Goal: Check status: Check status

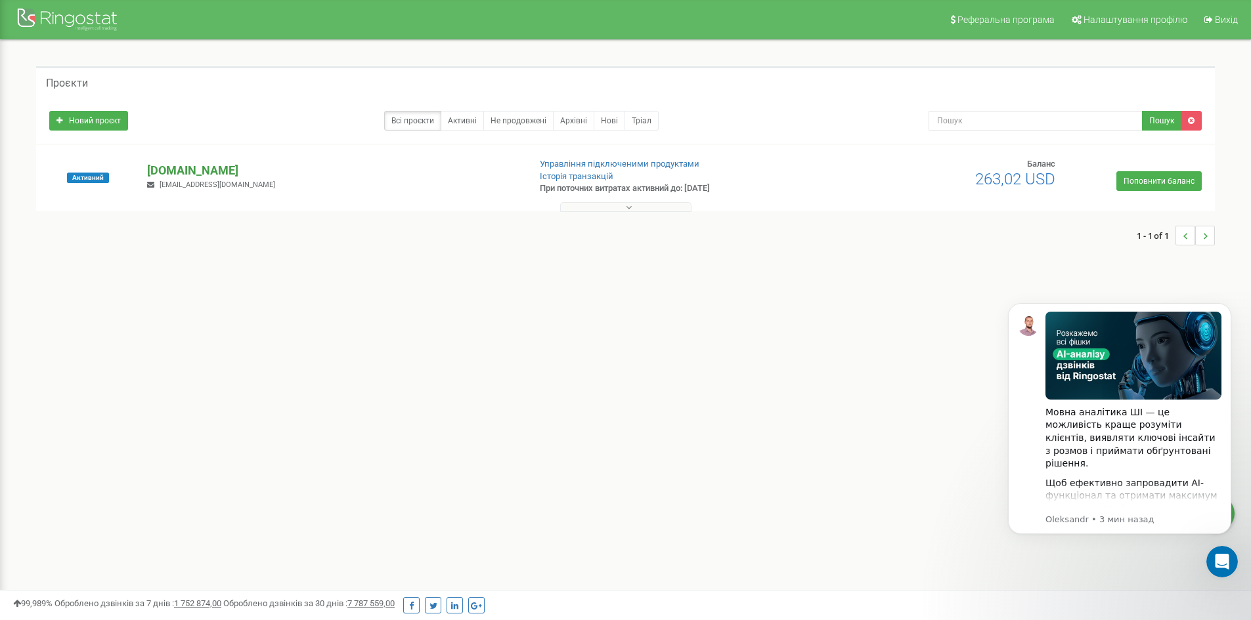
click at [183, 171] on p "[DOMAIN_NAME]" at bounding box center [332, 170] width 371 height 17
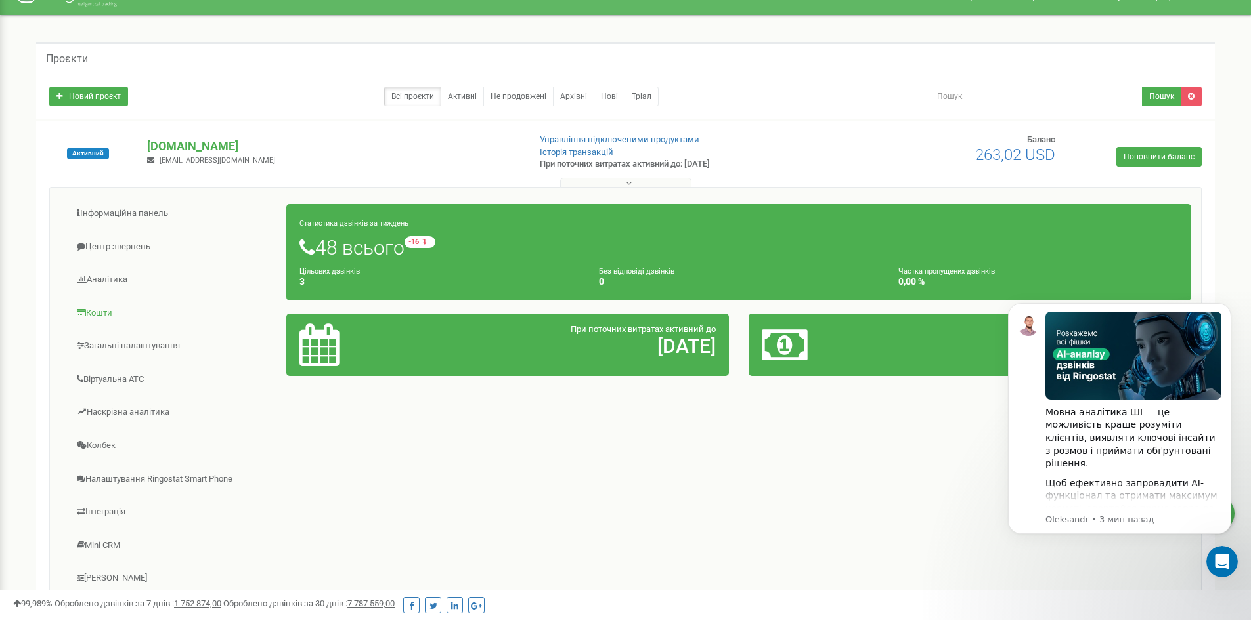
scroll to position [26, 0]
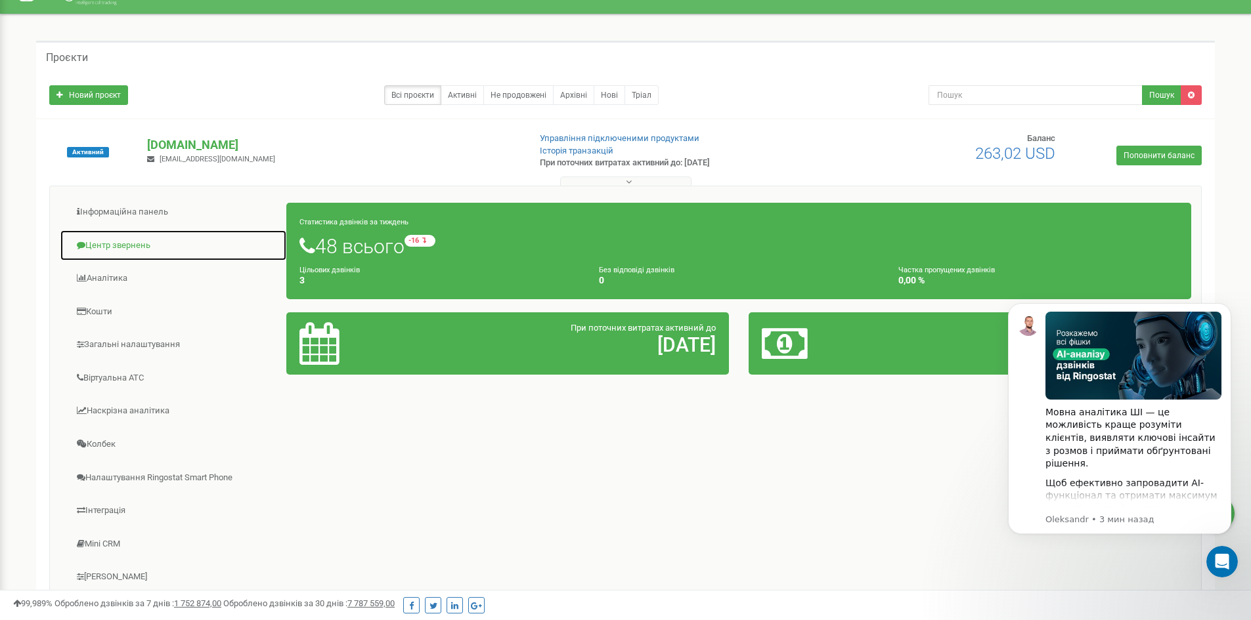
click at [118, 246] on link "Центр звернень" at bounding box center [173, 246] width 227 height 32
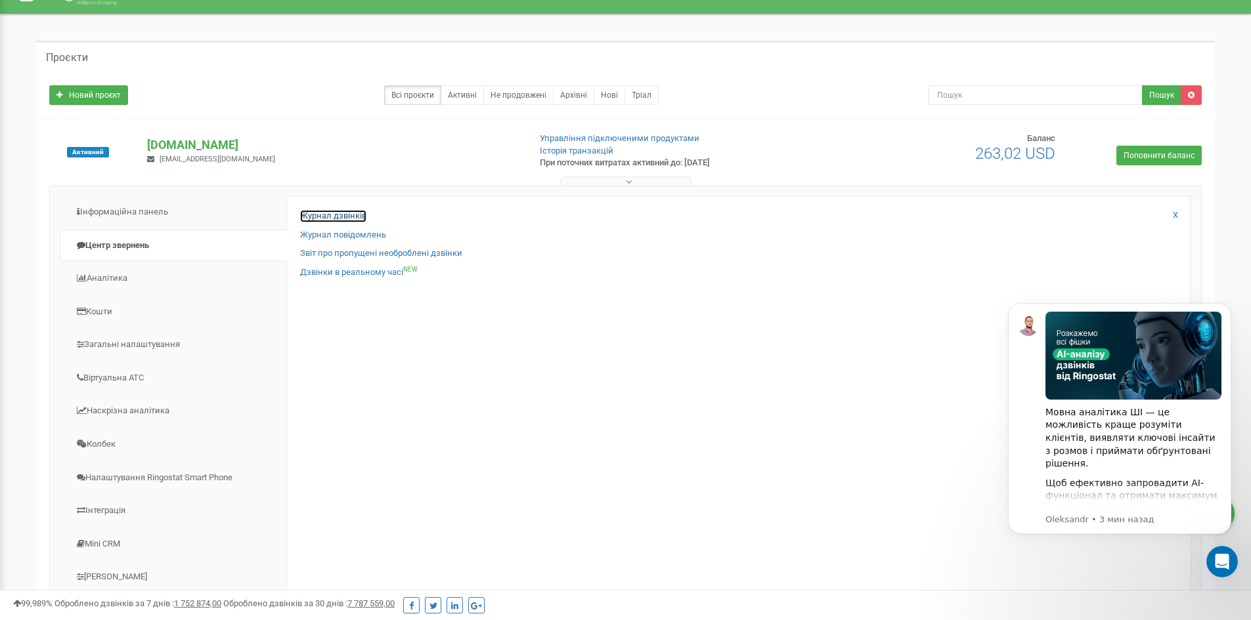
click at [346, 217] on link "Журнал дзвінків" at bounding box center [333, 216] width 66 height 12
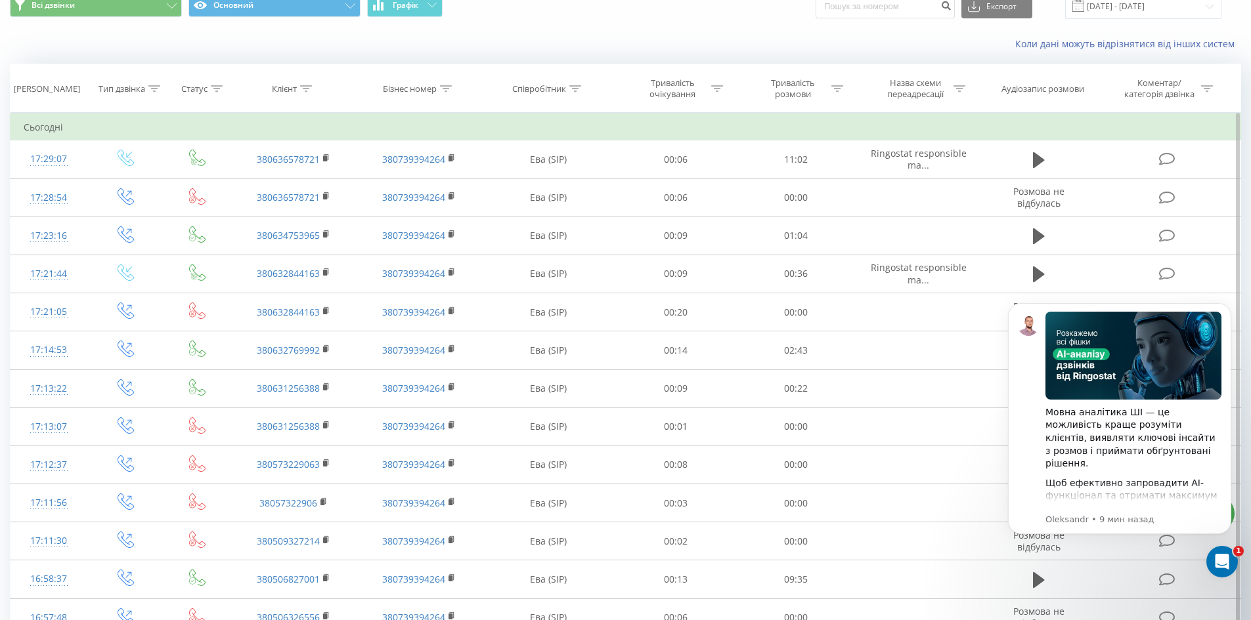
scroll to position [51, 0]
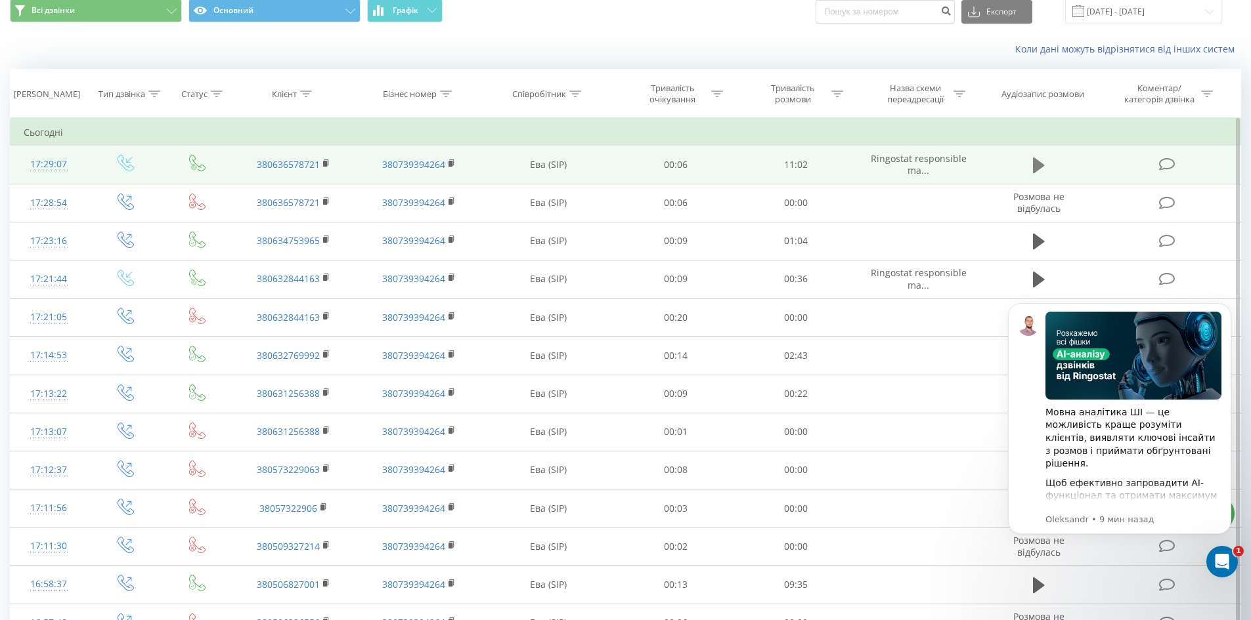
click at [1033, 158] on icon at bounding box center [1039, 166] width 12 height 16
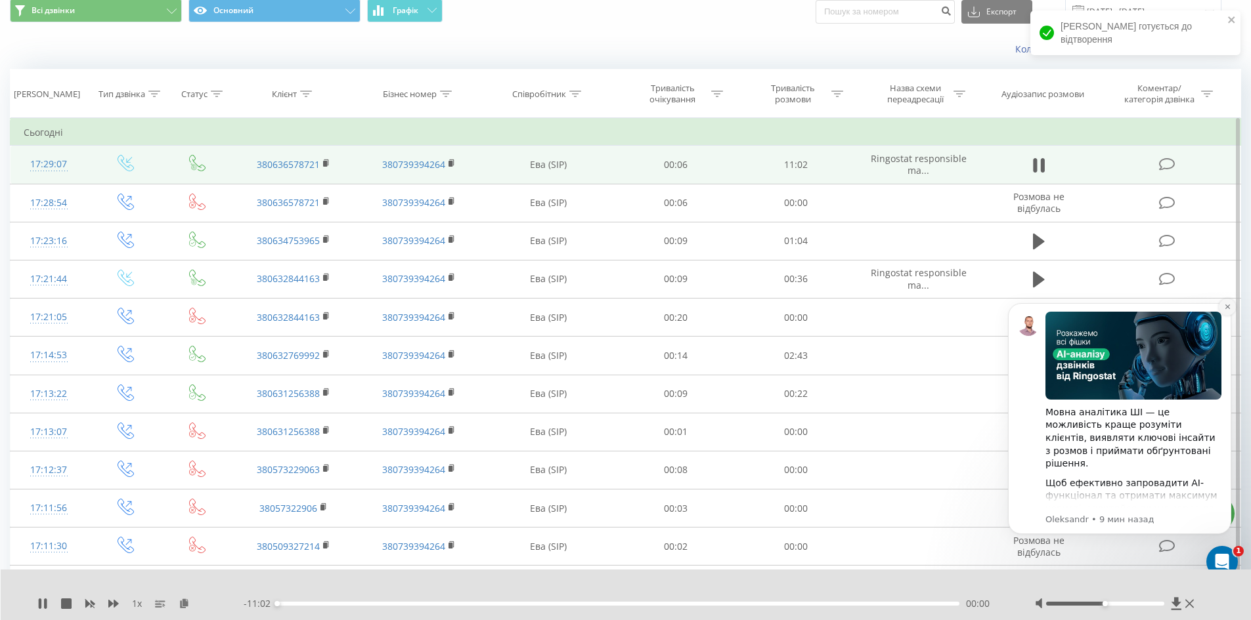
click at [1226, 306] on icon "Dismiss notification" at bounding box center [1226, 307] width 5 height 5
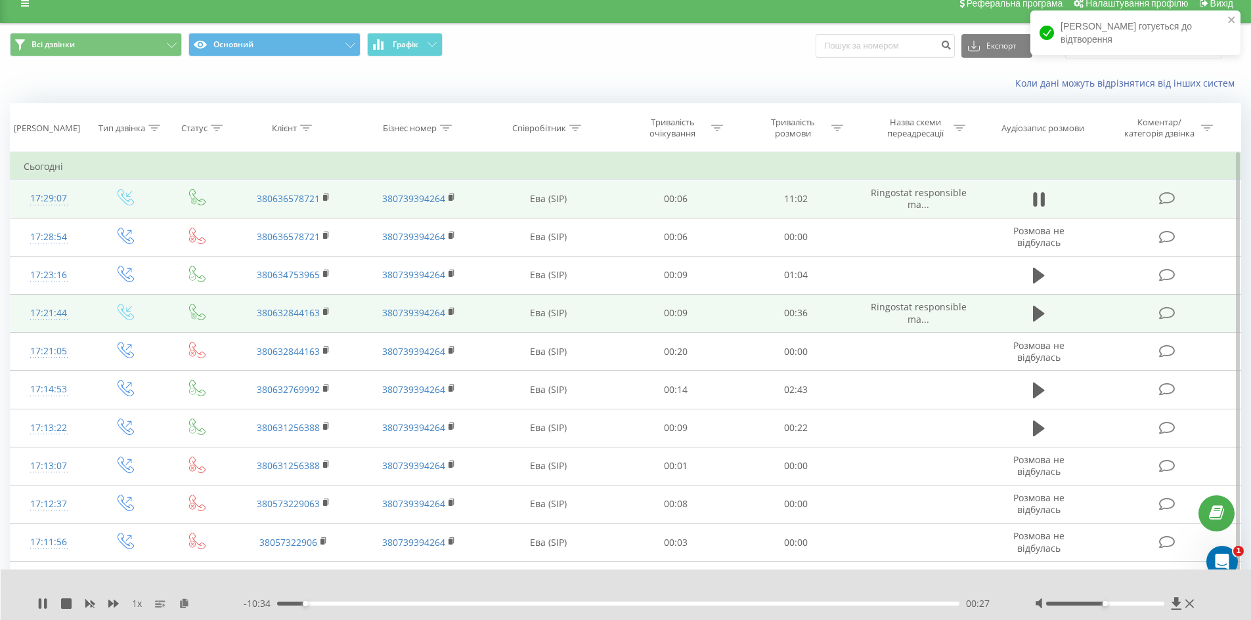
scroll to position [16, 0]
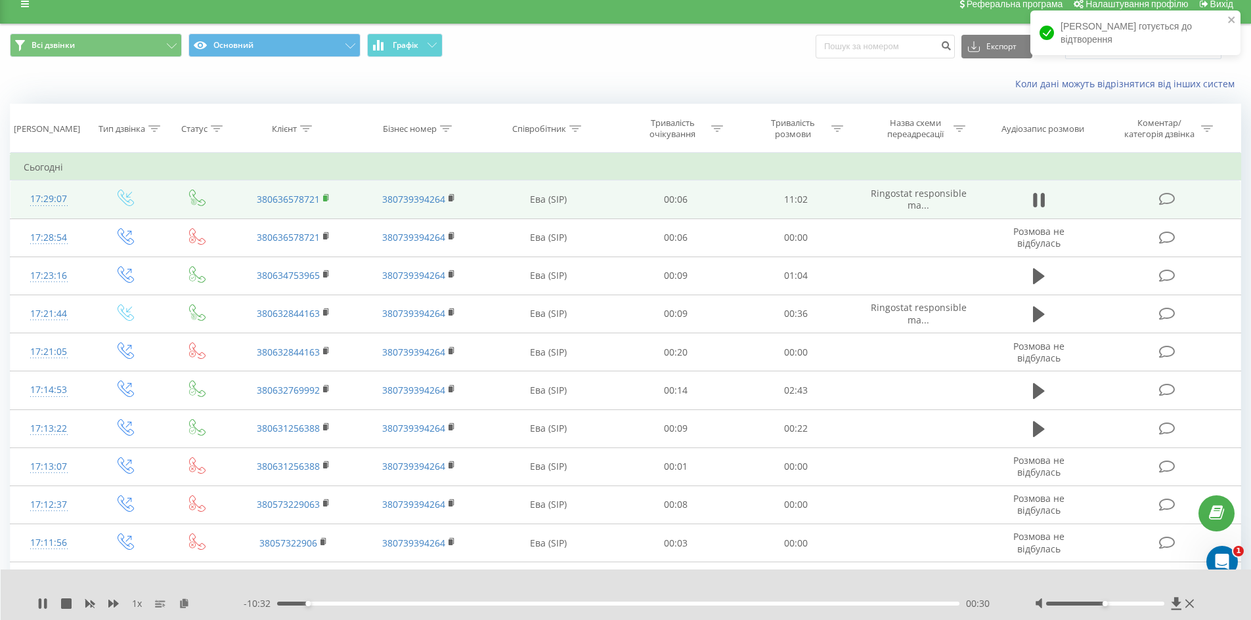
click at [326, 196] on rect at bounding box center [325, 199] width 4 height 6
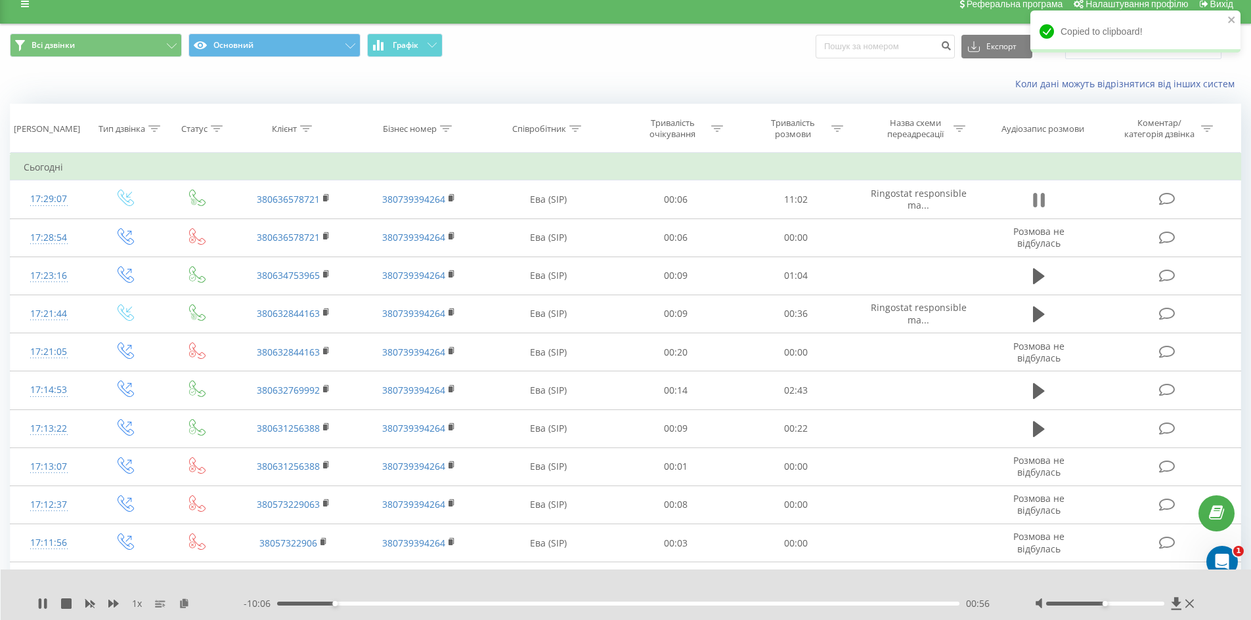
click at [1042, 205] on icon at bounding box center [1042, 200] width 4 height 14
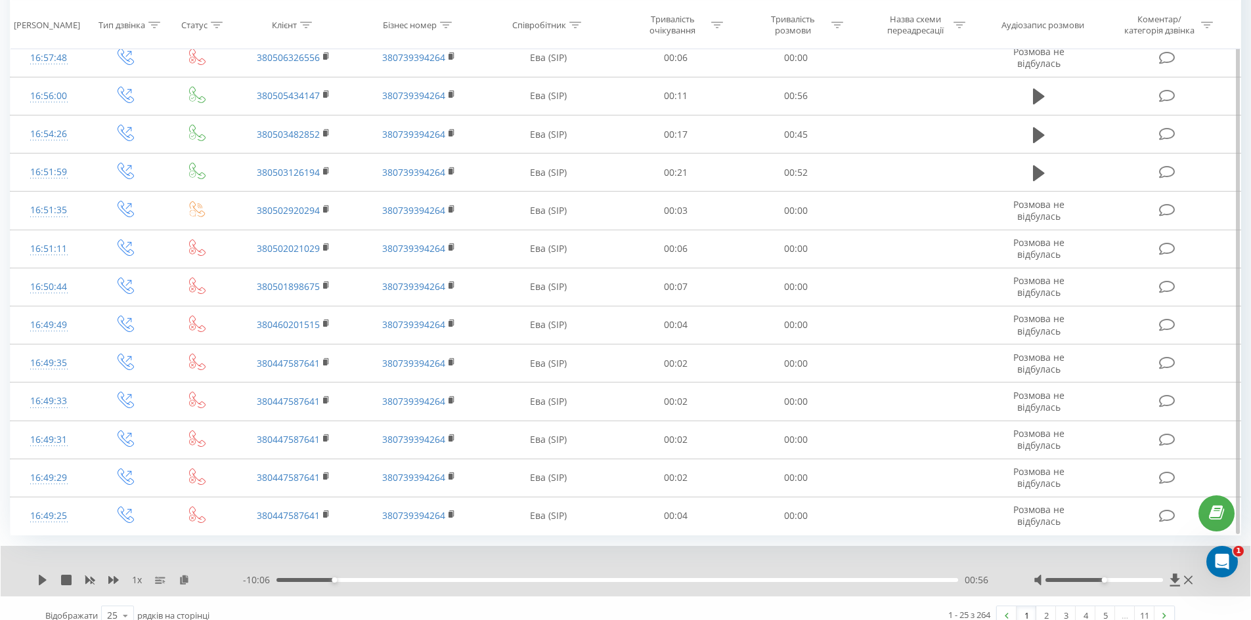
scroll to position [631, 0]
